Goal: Navigation & Orientation: Find specific page/section

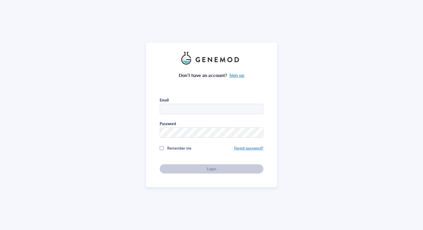
click at [190, 104] on input "text" at bounding box center [211, 109] width 103 height 10
type input "[EMAIL_ADDRESS][DOMAIN_NAME]"
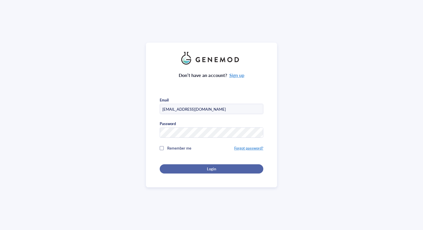
drag, startPoint x: 189, startPoint y: 165, endPoint x: 196, endPoint y: 167, distance: 6.9
click at [189, 165] on button "Login" at bounding box center [212, 168] width 104 height 9
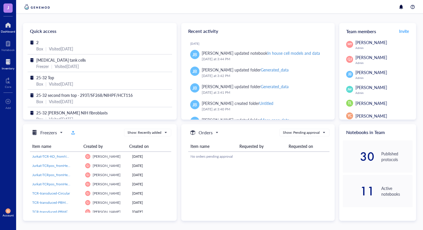
click at [6, 60] on div at bounding box center [8, 61] width 13 height 9
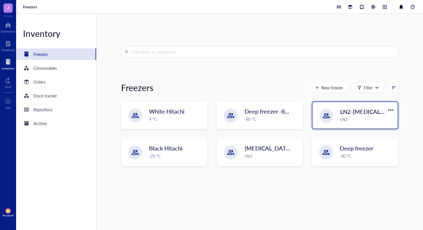
click at [335, 114] on div "LN2-[MEDICAL_DATA] tank cells 2 LN2" at bounding box center [355, 115] width 85 height 26
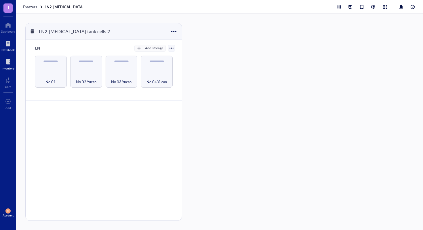
click at [7, 45] on div at bounding box center [7, 43] width 13 height 9
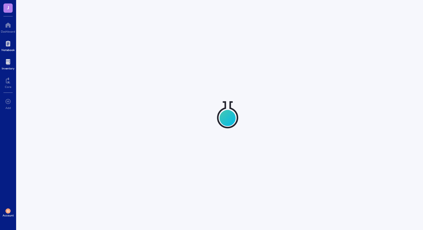
click at [8, 65] on div at bounding box center [8, 61] width 13 height 9
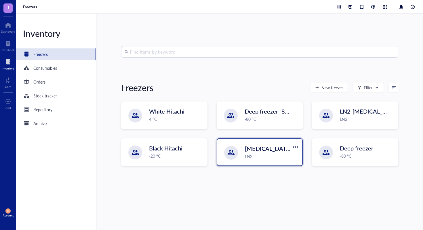
click at [277, 151] on span "[MEDICAL_DATA] tank cells" at bounding box center [281, 148] width 72 height 8
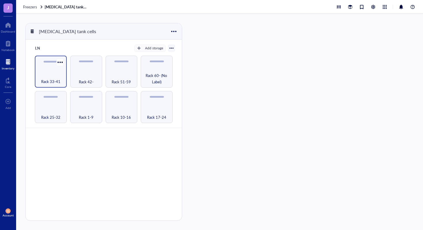
click at [47, 73] on div "Rack 33-41" at bounding box center [51, 78] width 26 height 13
click at [50, 81] on span "Rack 33-41" at bounding box center [50, 81] width 19 height 6
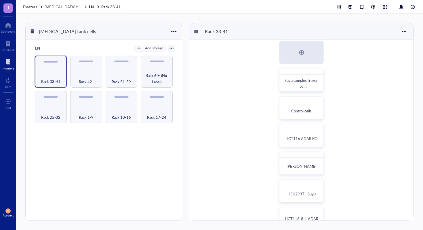
scroll to position [105, 0]
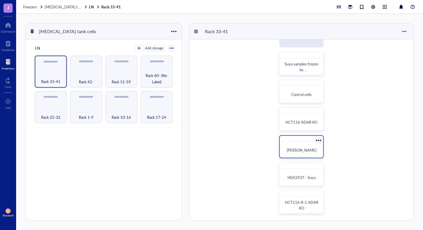
click at [312, 147] on div "[PERSON_NAME]" at bounding box center [301, 150] width 34 height 6
